Goal: Transaction & Acquisition: Purchase product/service

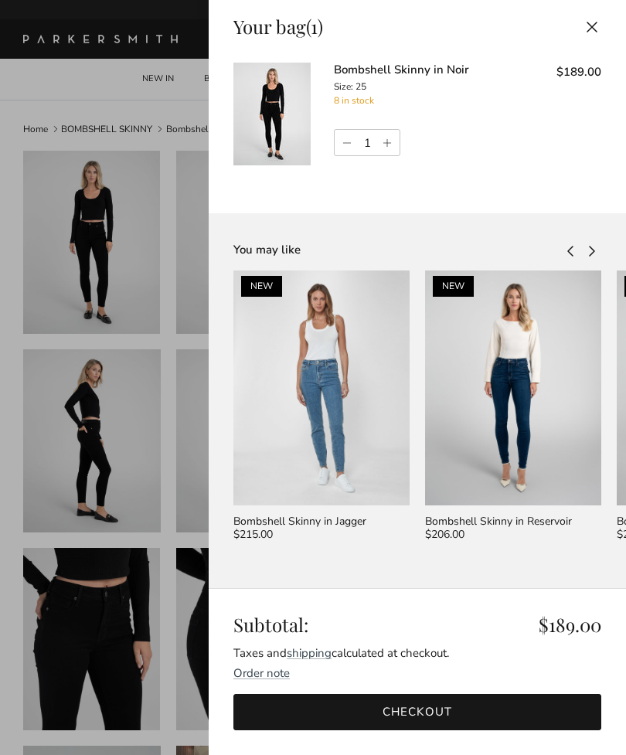
click at [386, 462] on img at bounding box center [321, 387] width 176 height 235
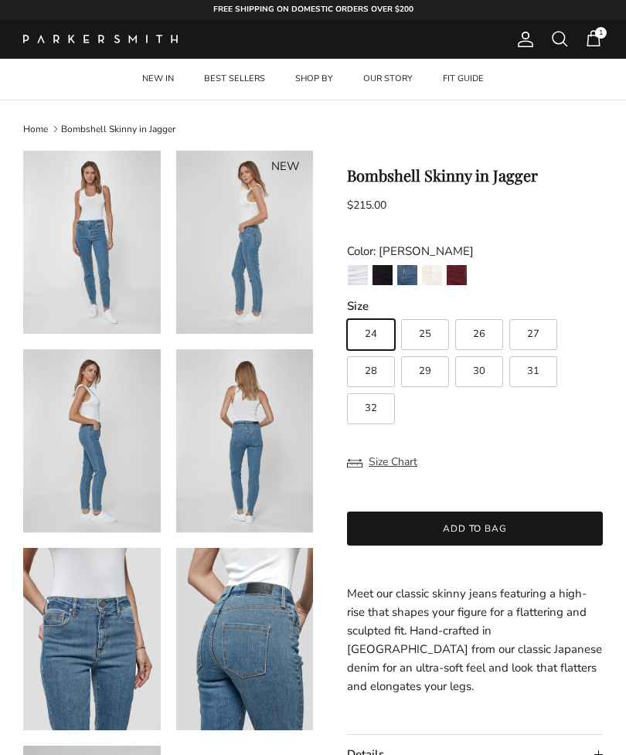
click at [432, 334] on label "25" at bounding box center [425, 334] width 48 height 31
click at [347, 313] on input "25" at bounding box center [346, 312] width 1 height 1
radio input "true"
click at [504, 527] on button "Add to bag" at bounding box center [475, 528] width 256 height 34
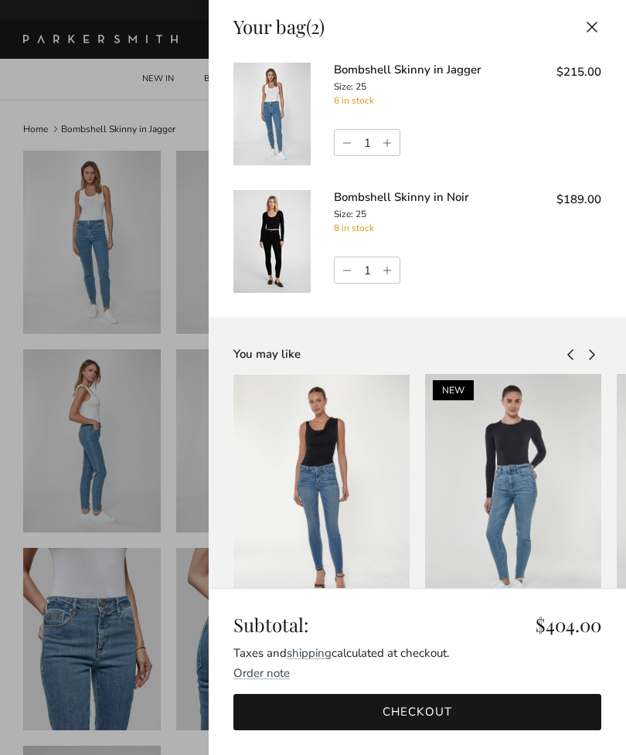
click at [273, 112] on img at bounding box center [271, 114] width 77 height 103
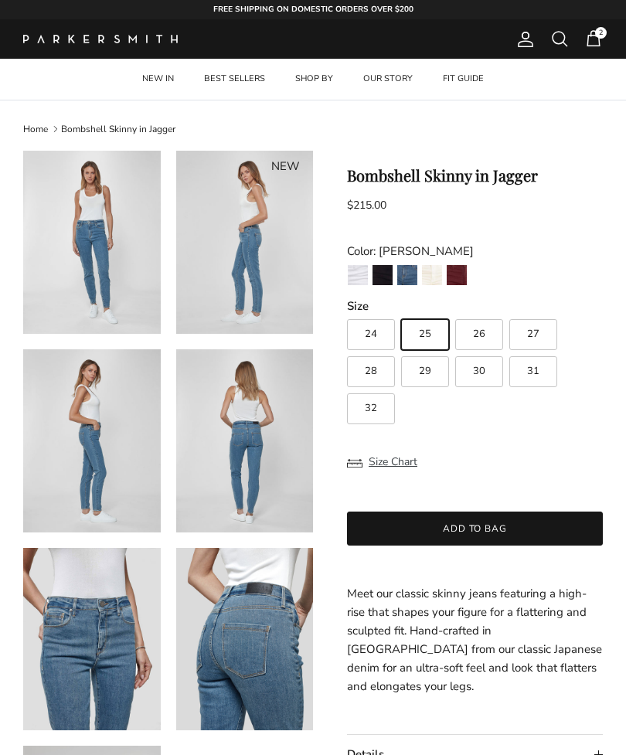
click at [373, 370] on span "28" at bounding box center [371, 371] width 12 height 10
click at [347, 313] on input "28" at bounding box center [346, 312] width 1 height 1
radio input "true"
click at [454, 528] on button "Add to bag" at bounding box center [475, 528] width 256 height 34
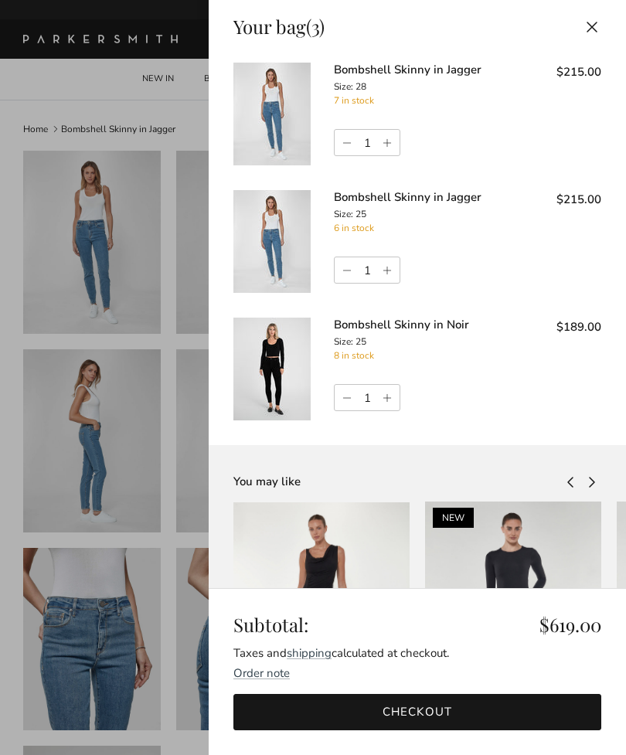
click at [346, 268] on link "Decrease quantity" at bounding box center [344, 270] width 21 height 26
type input "0"
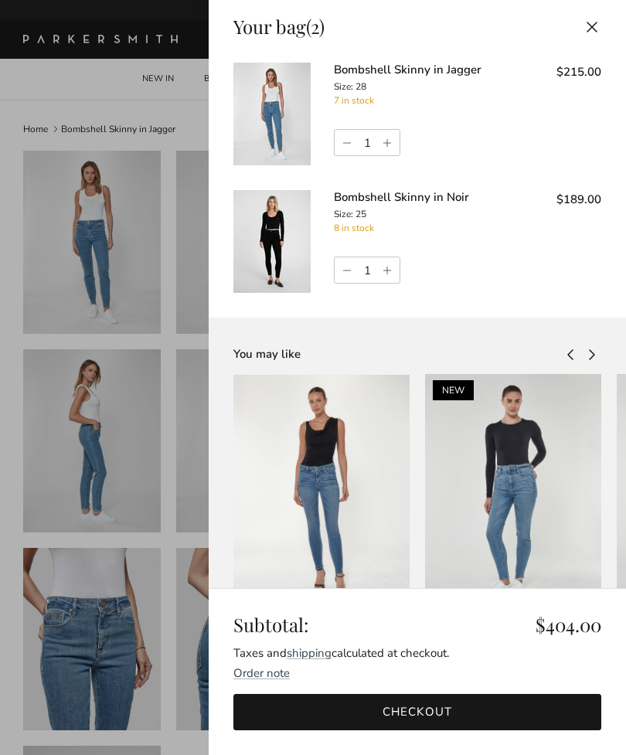
click at [346, 273] on link "Decrease quantity" at bounding box center [344, 270] width 21 height 26
type input "0"
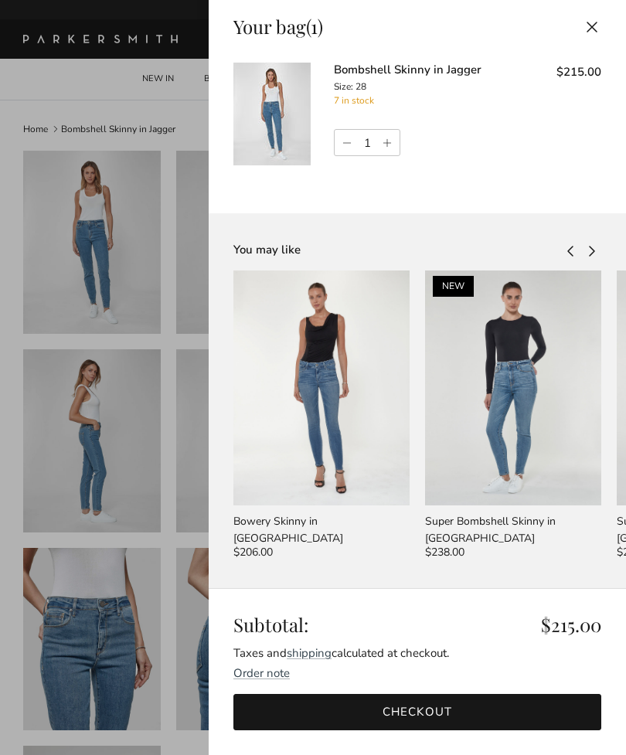
click at [373, 462] on img at bounding box center [321, 387] width 176 height 235
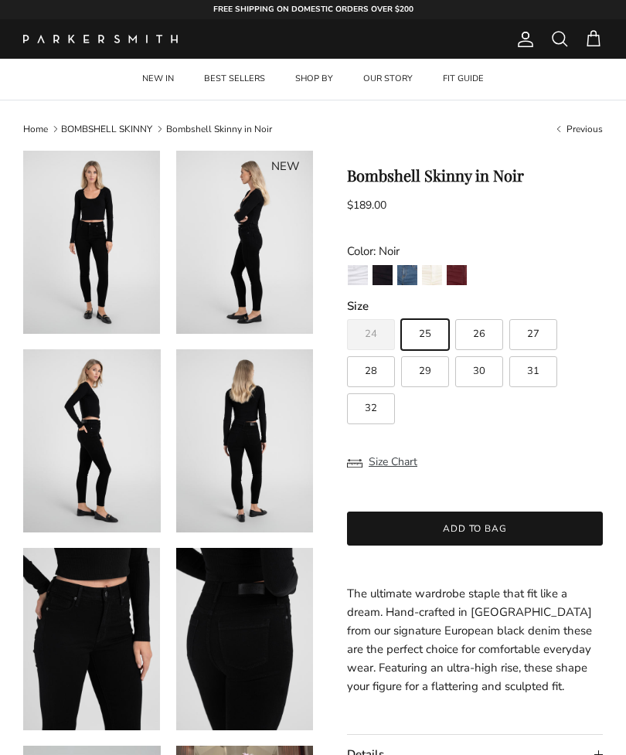
click at [368, 370] on span "28" at bounding box center [371, 371] width 12 height 10
click at [347, 313] on input "28" at bounding box center [346, 312] width 1 height 1
radio input "true"
click at [387, 530] on button "Add to bag" at bounding box center [475, 528] width 256 height 34
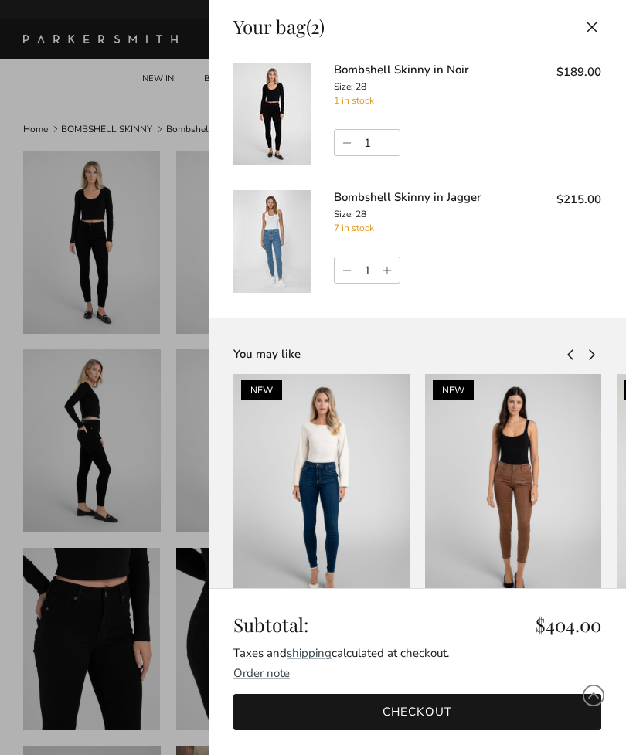
click at [354, 268] on link "Decrease quantity" at bounding box center [344, 270] width 21 height 26
type input "0"
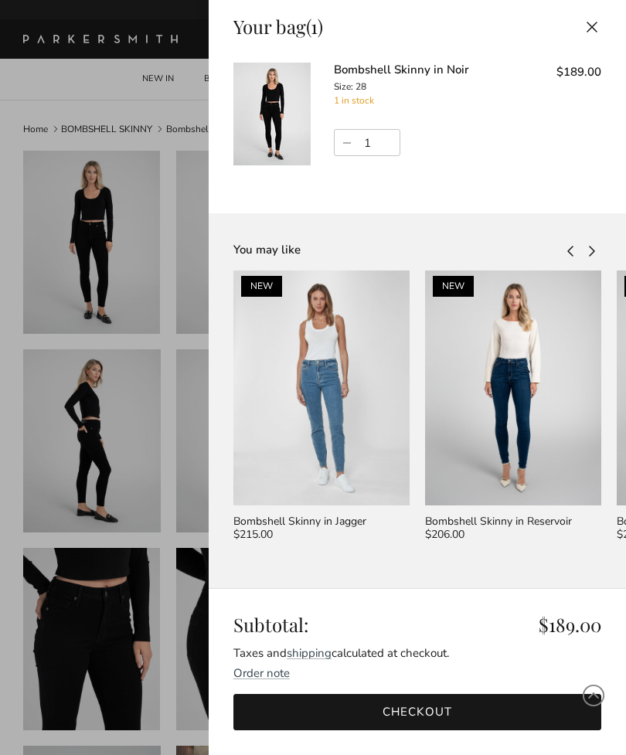
click at [439, 700] on link "Checkout" at bounding box center [417, 712] width 368 height 36
click at [352, 704] on link "Checkout" at bounding box center [417, 712] width 368 height 36
